Goal: Check status: Check status

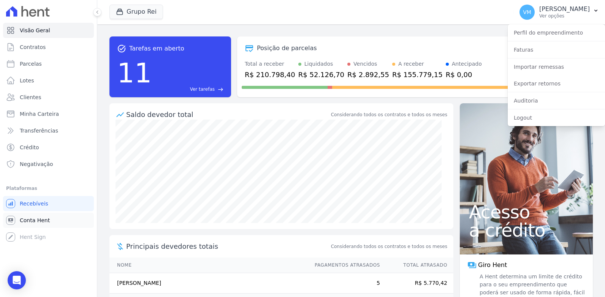
click at [33, 220] on span "Conta Hent" at bounding box center [35, 220] width 30 height 8
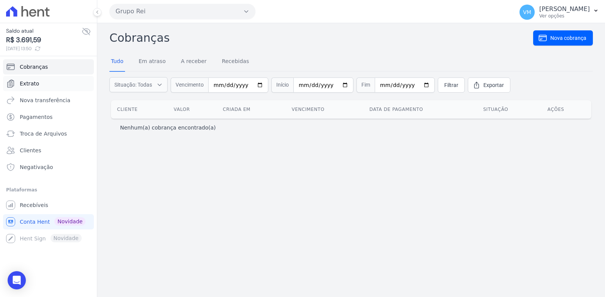
click at [22, 84] on span "Extrato" at bounding box center [29, 84] width 19 height 8
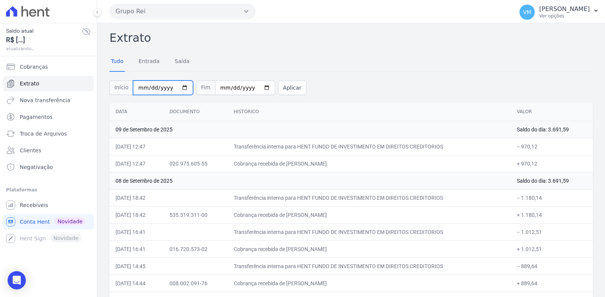
click at [183, 89] on input "2025-09-01" at bounding box center [163, 88] width 60 height 14
click at [180, 87] on input "2025-09-01" at bounding box center [163, 88] width 60 height 14
type input "[DATE]"
click at [254, 88] on input "2025-09-09" at bounding box center [245, 88] width 60 height 14
type input "[DATE]"
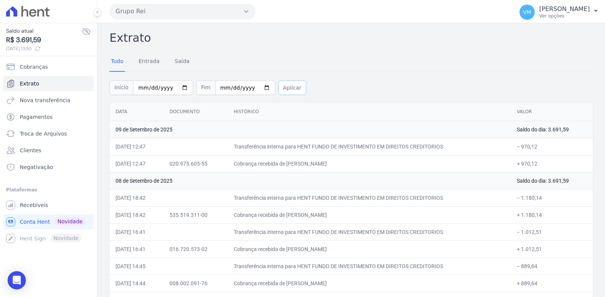
click at [278, 88] on button "Aplicar" at bounding box center [292, 88] width 28 height 14
